Goal: Navigation & Orientation: Find specific page/section

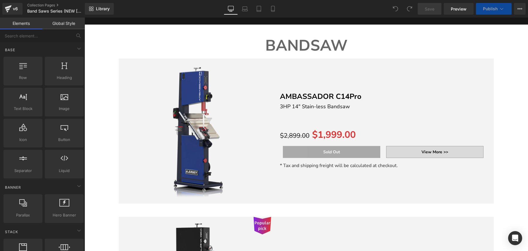
scroll to position [54, 0]
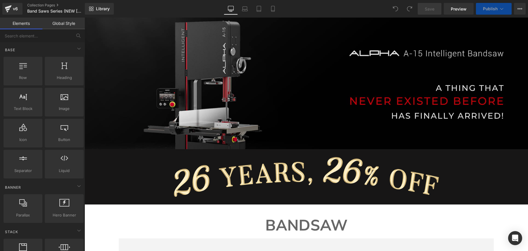
click at [414, 53] on img at bounding box center [307, 80] width 444 height 139
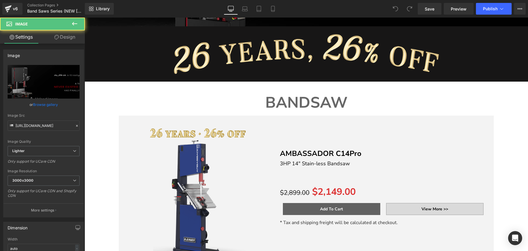
scroll to position [298, 0]
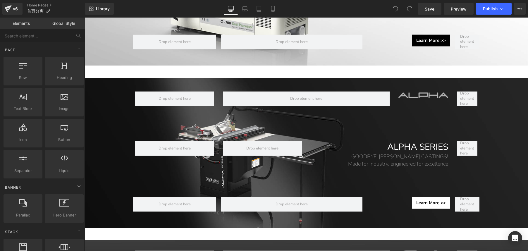
scroll to position [323, 0]
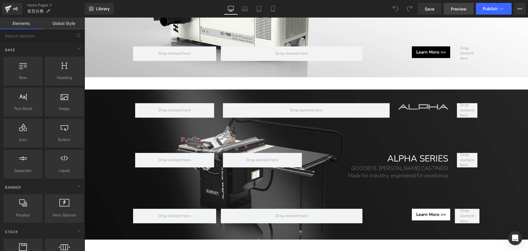
click at [464, 10] on span "Preview" at bounding box center [459, 9] width 16 height 6
